Goal: Navigation & Orientation: Find specific page/section

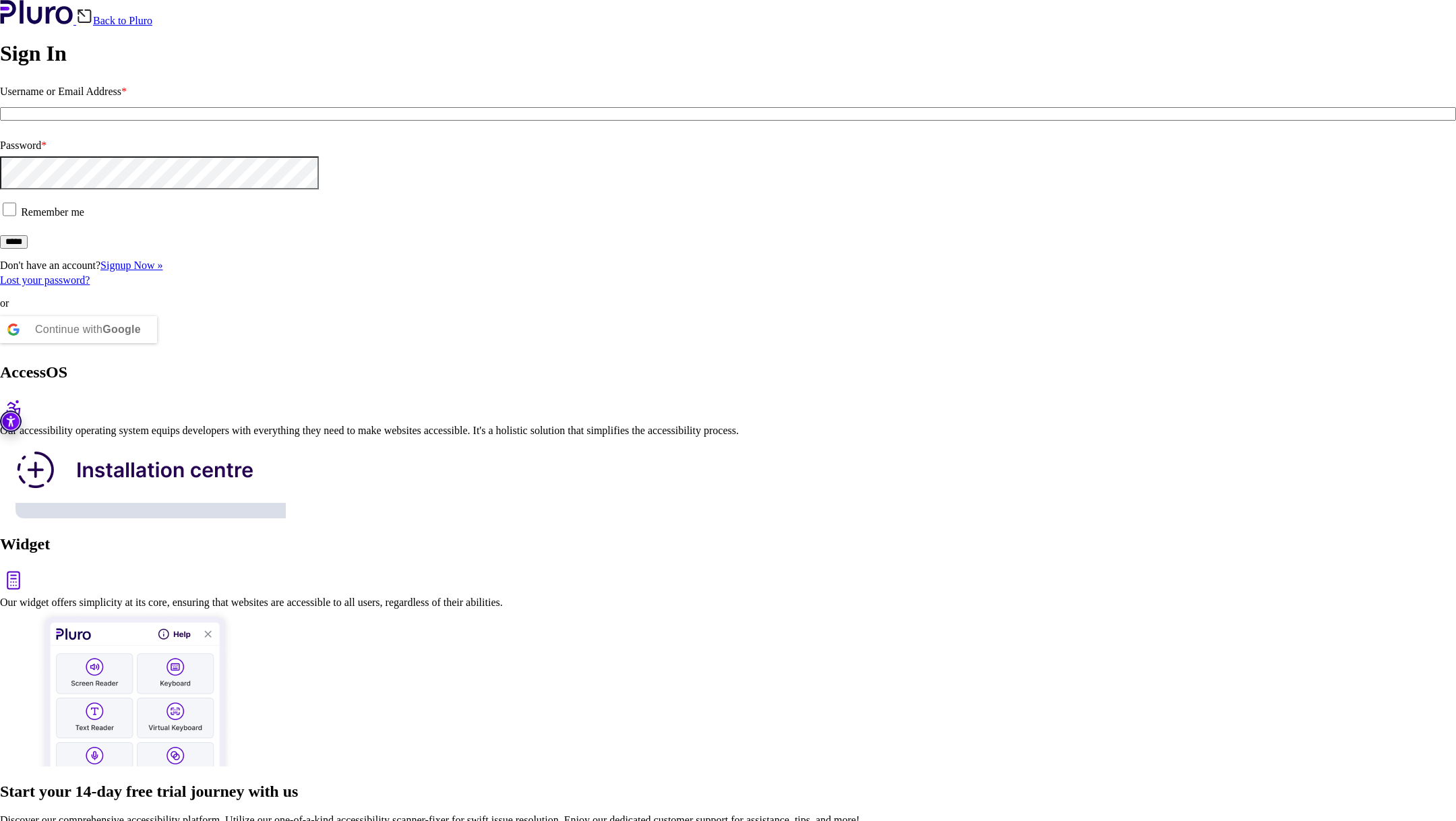
type input "**********"
click at [28, 249] on input "*****" at bounding box center [13, 242] width 28 height 13
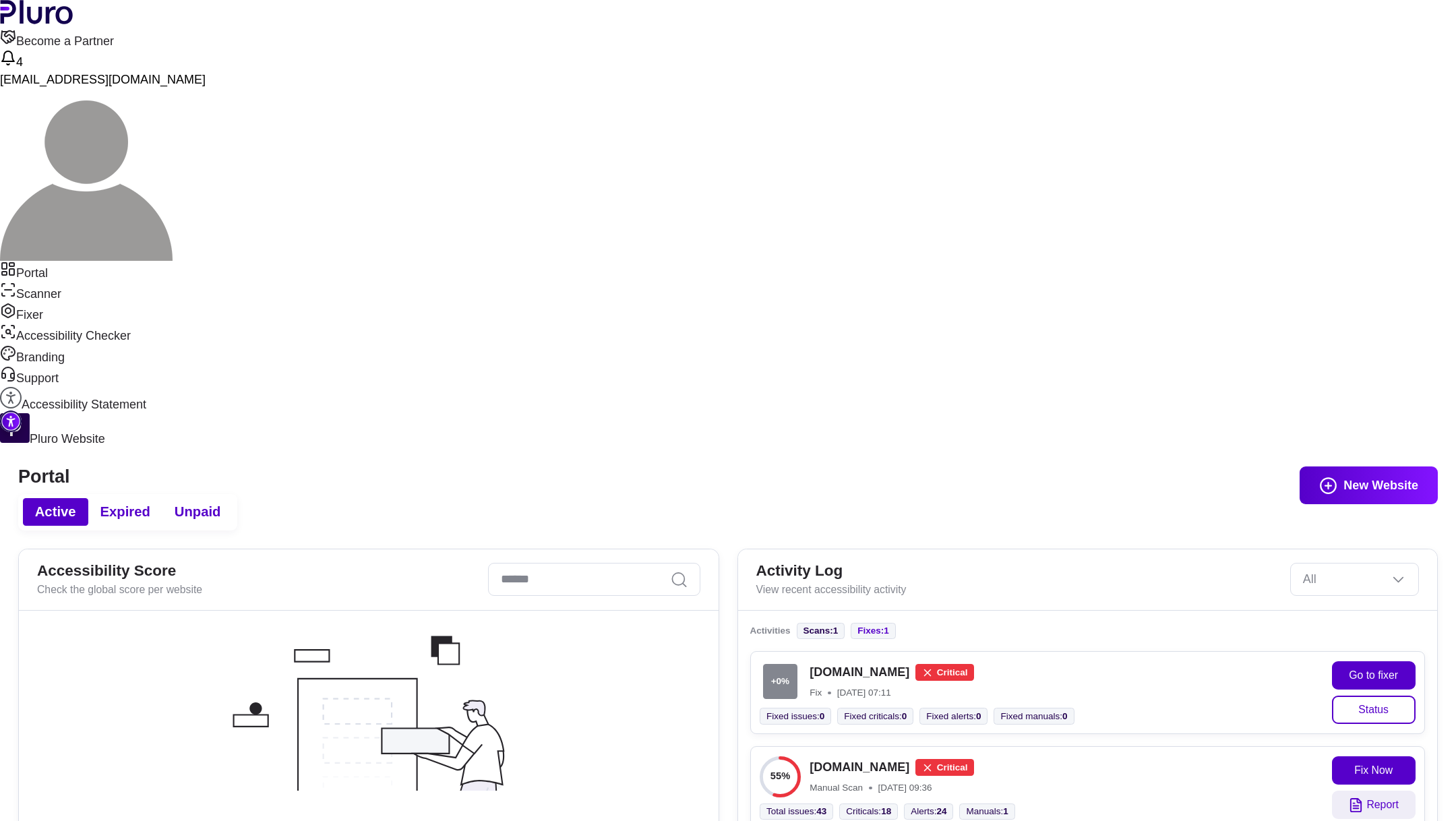
click at [119, 282] on link "Scanner" at bounding box center [728, 293] width 1456 height 21
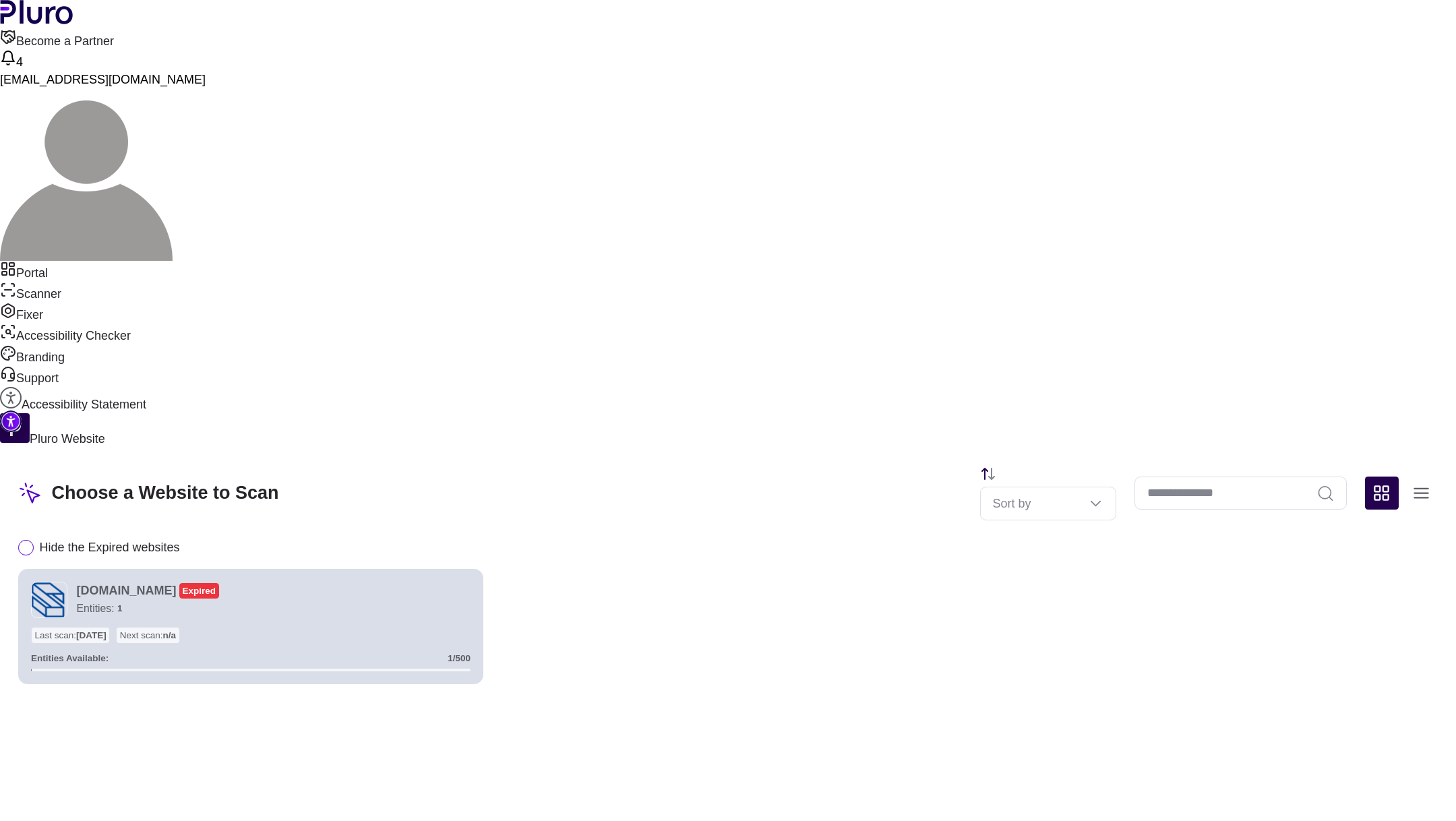
click at [100, 261] on link "Portal" at bounding box center [728, 271] width 1456 height 21
